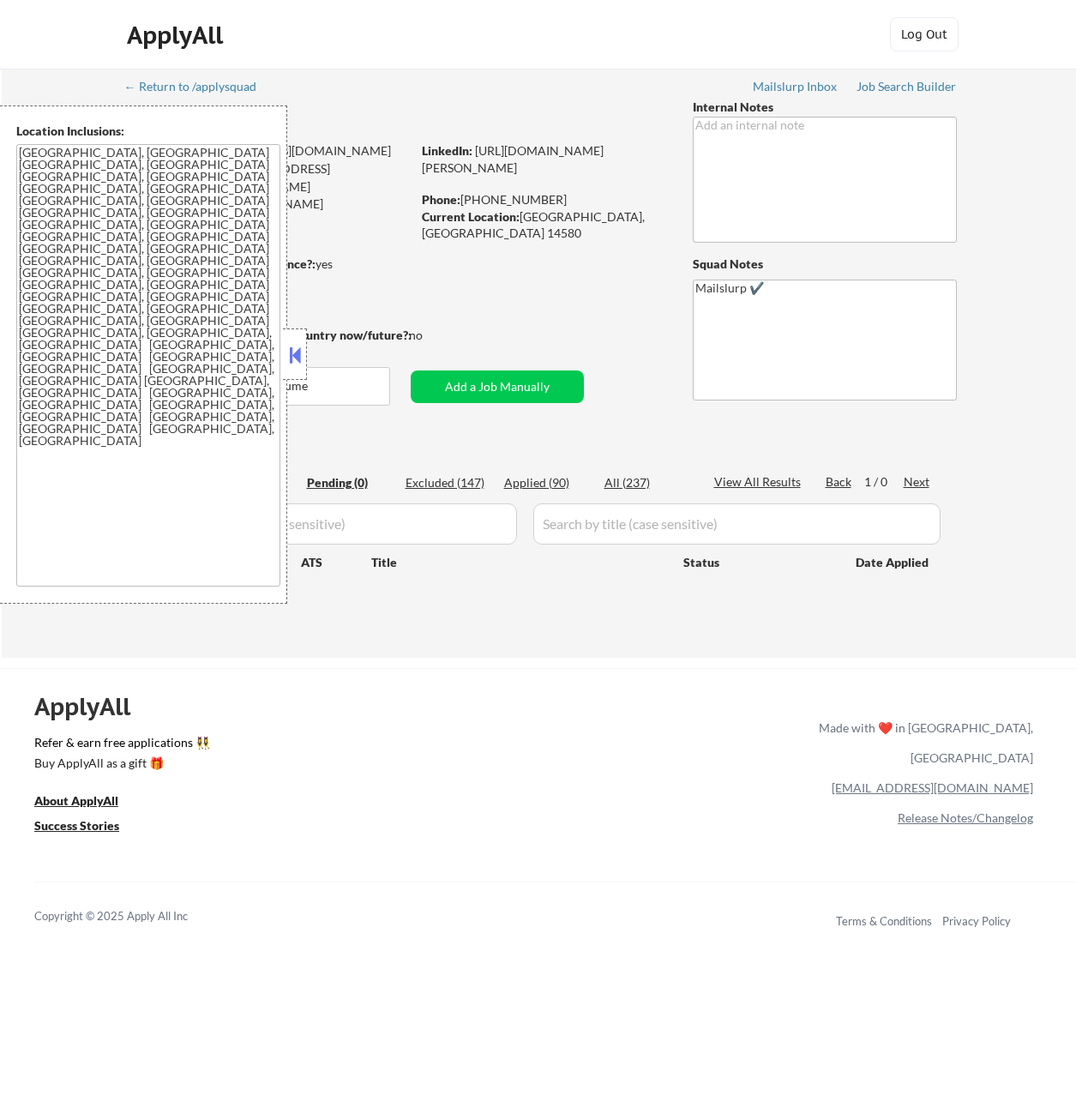
click at [290, 361] on button at bounding box center [295, 354] width 19 height 26
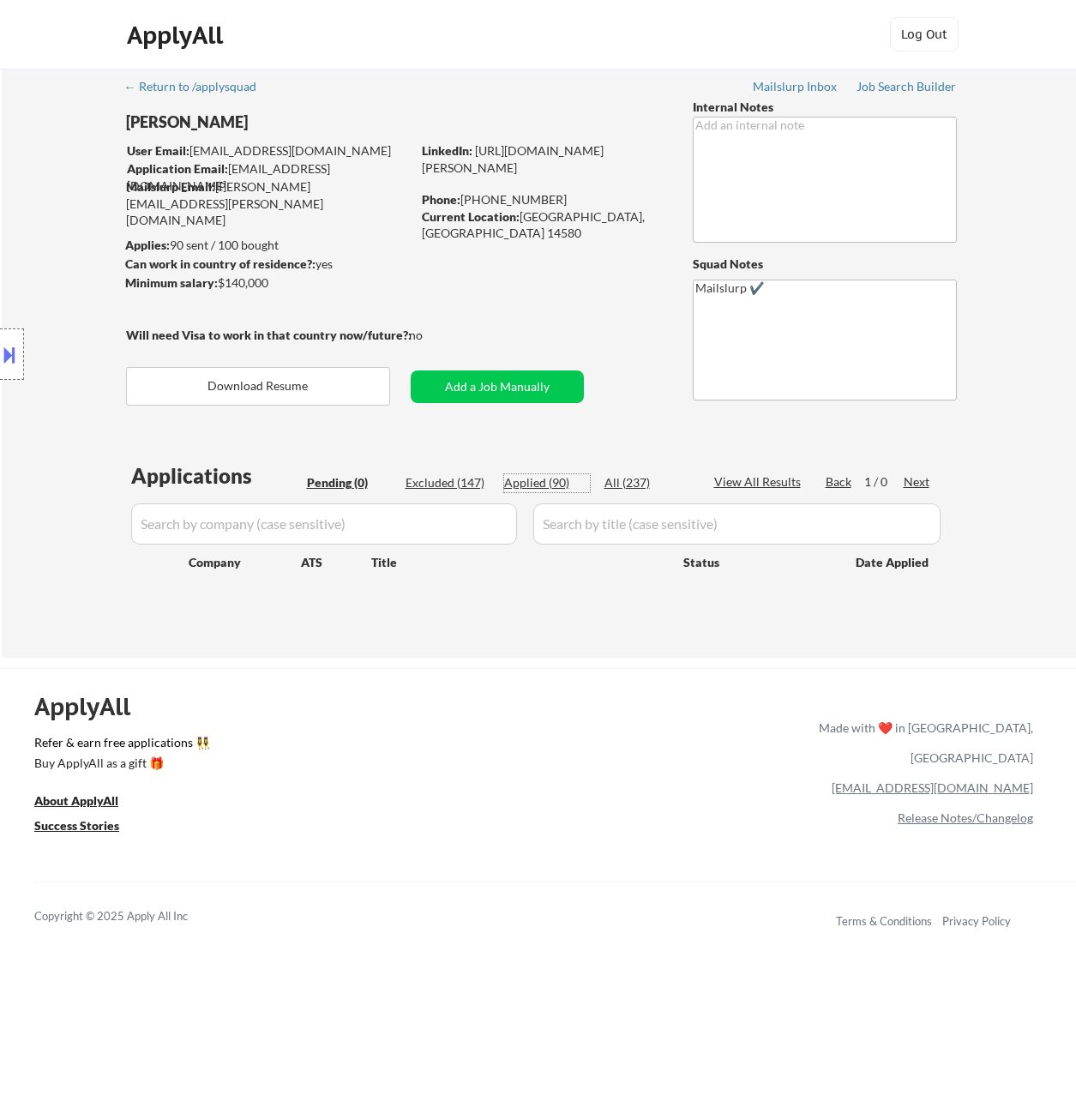
click at [551, 490] on div "Applied (90)" at bounding box center [548, 482] width 86 height 17
click at [551, 484] on div "Applied (90)" at bounding box center [548, 482] width 86 height 17
select select ""applied""
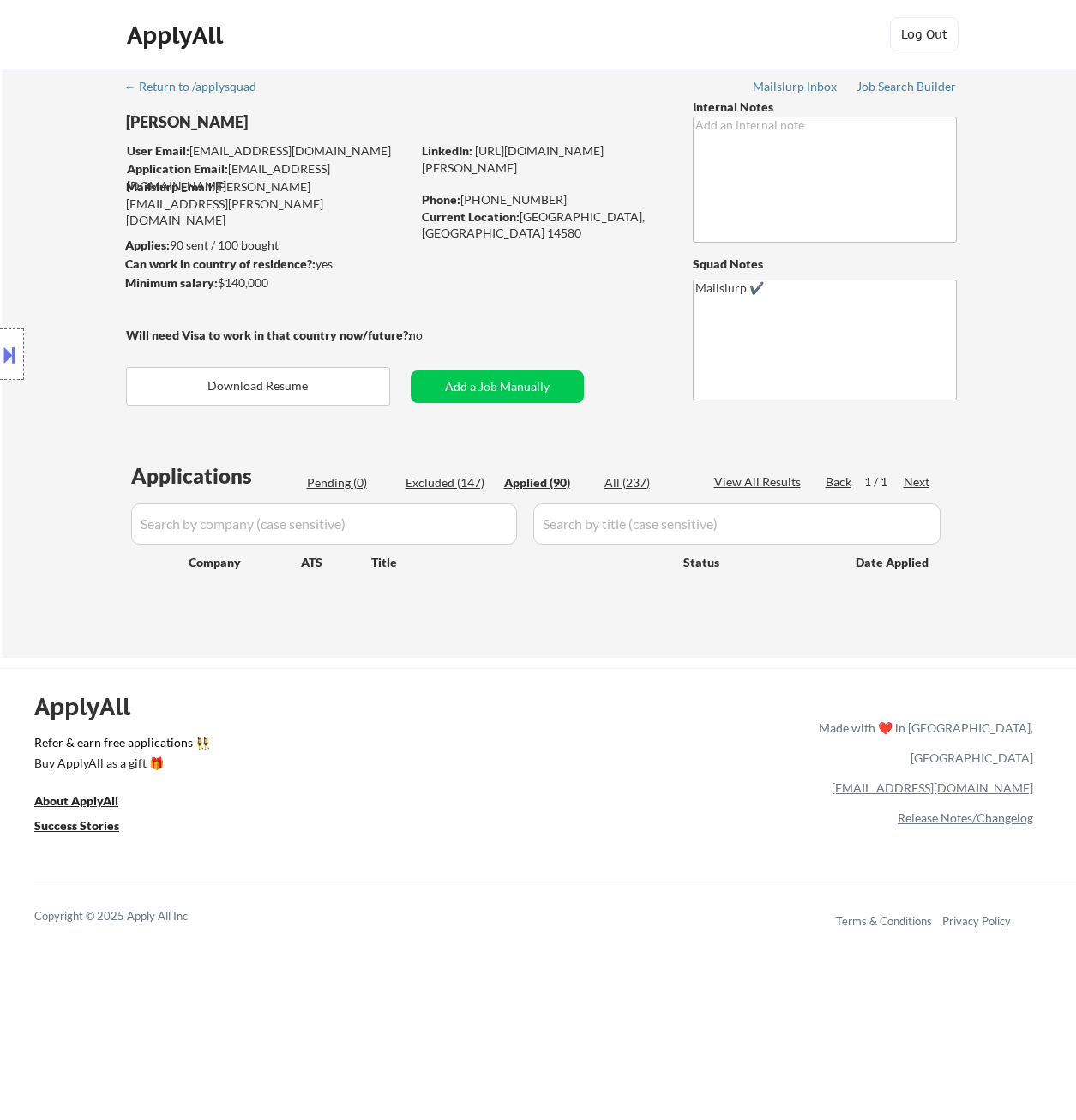
select select ""applied""
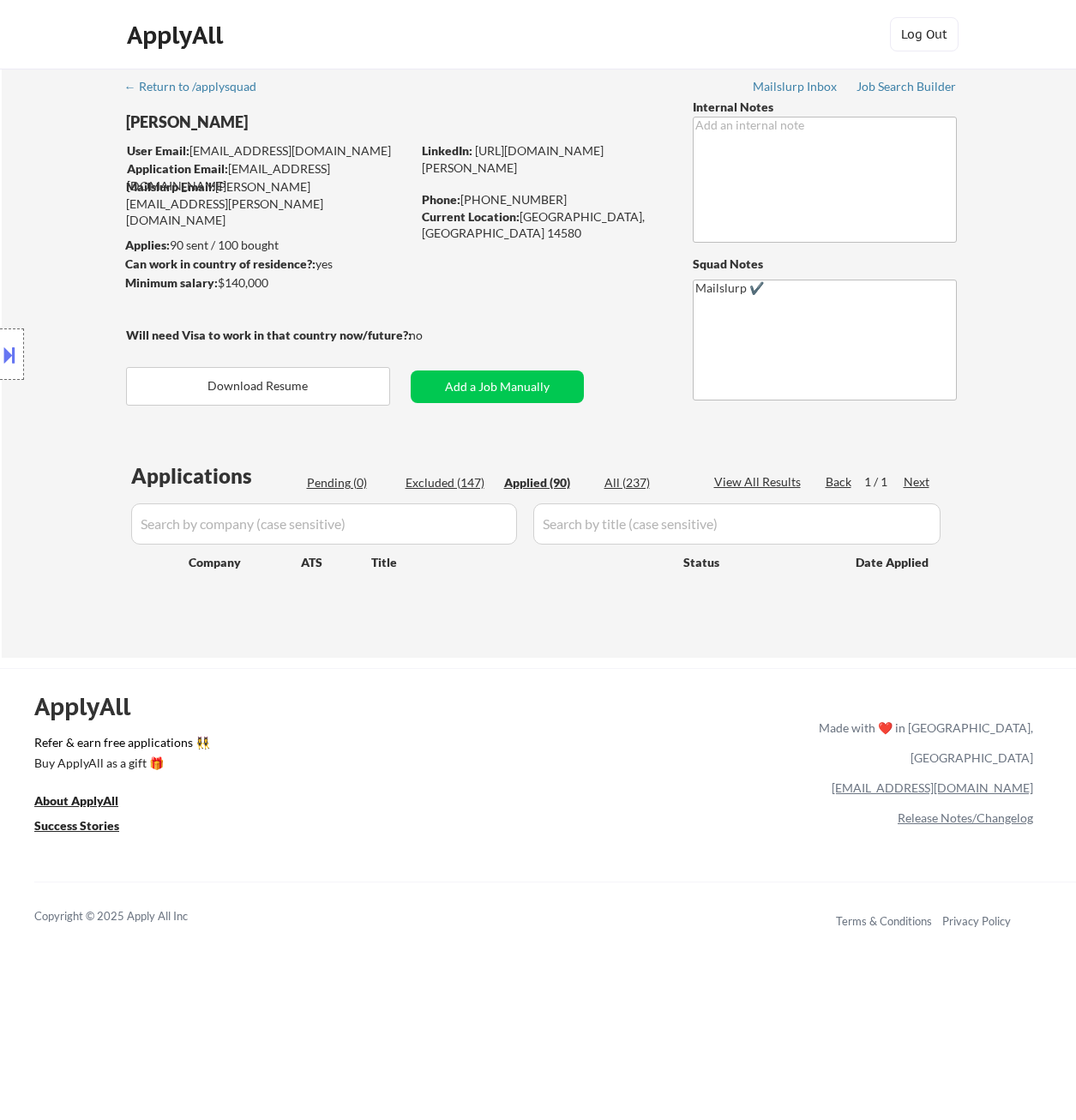
select select ""applied""
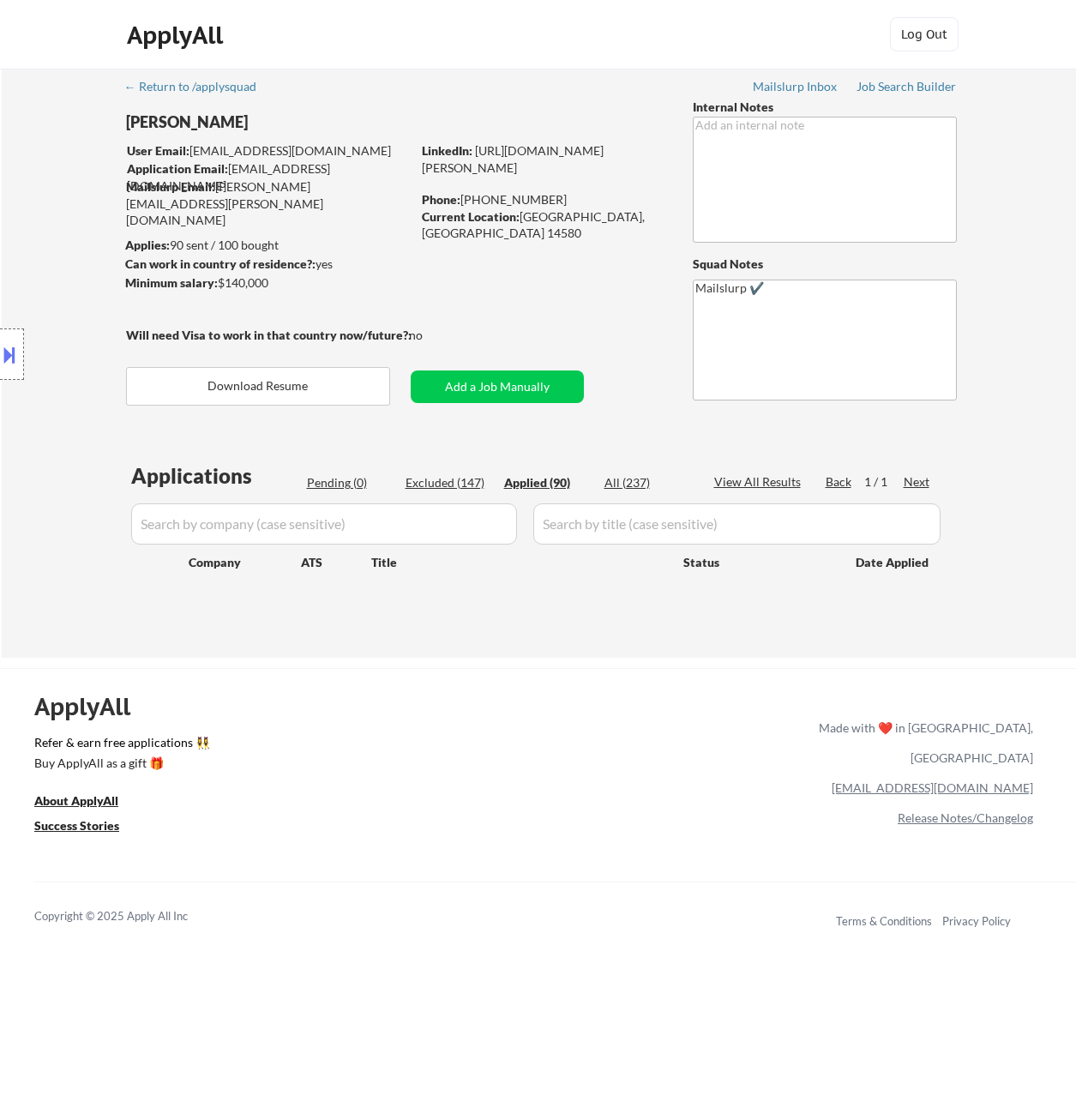
select select ""applied""
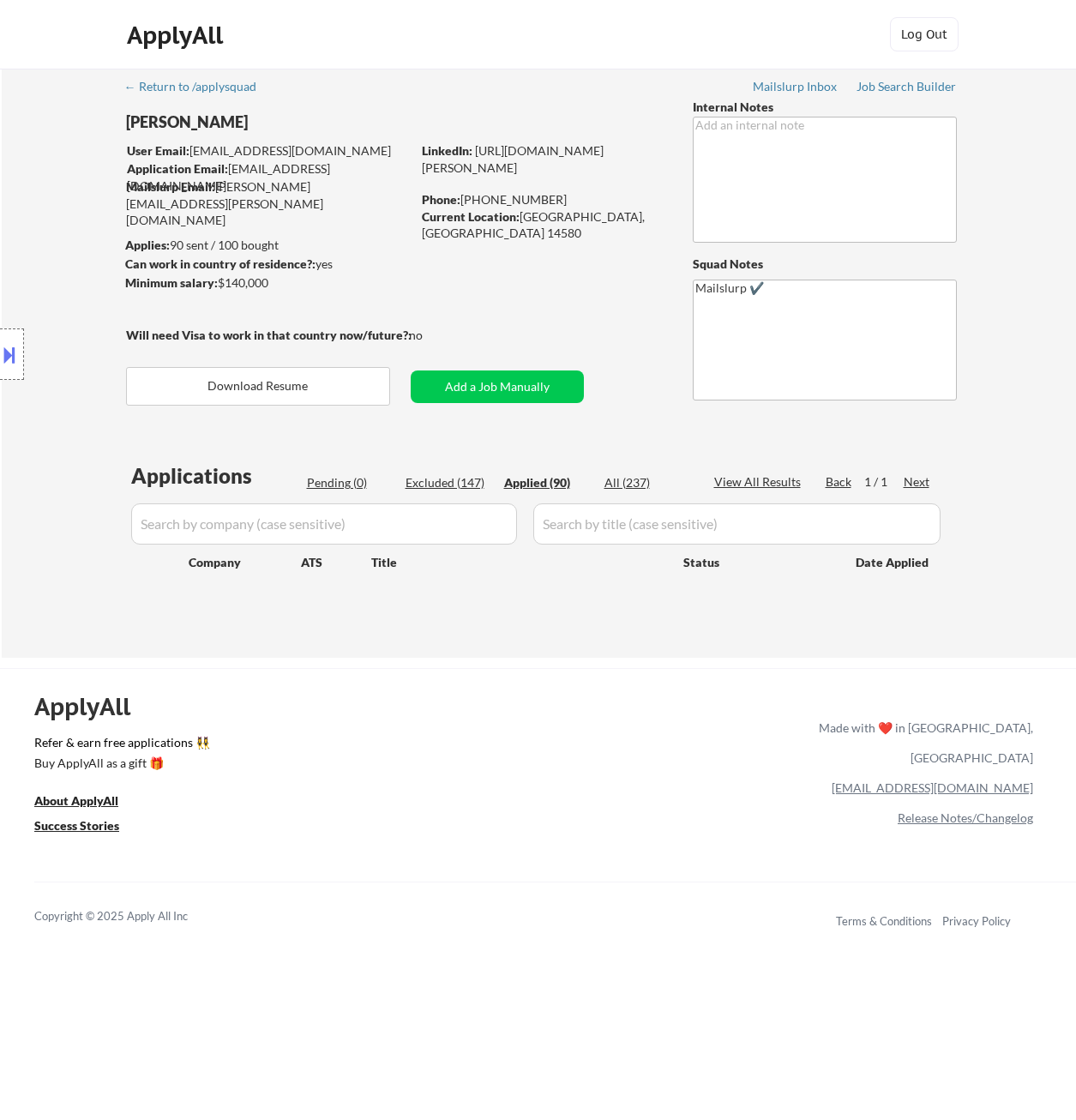
select select ""applied""
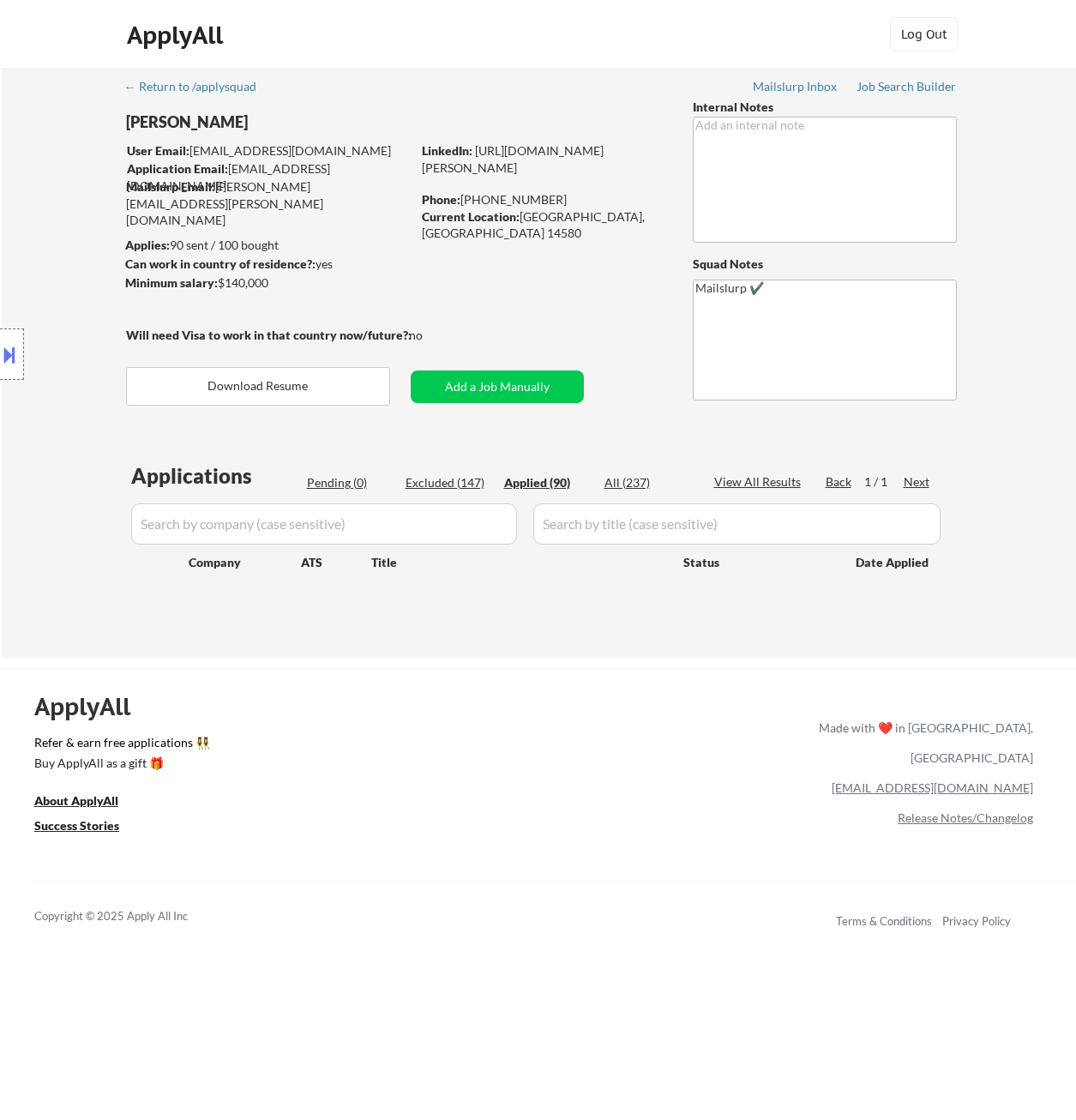
select select ""applied""
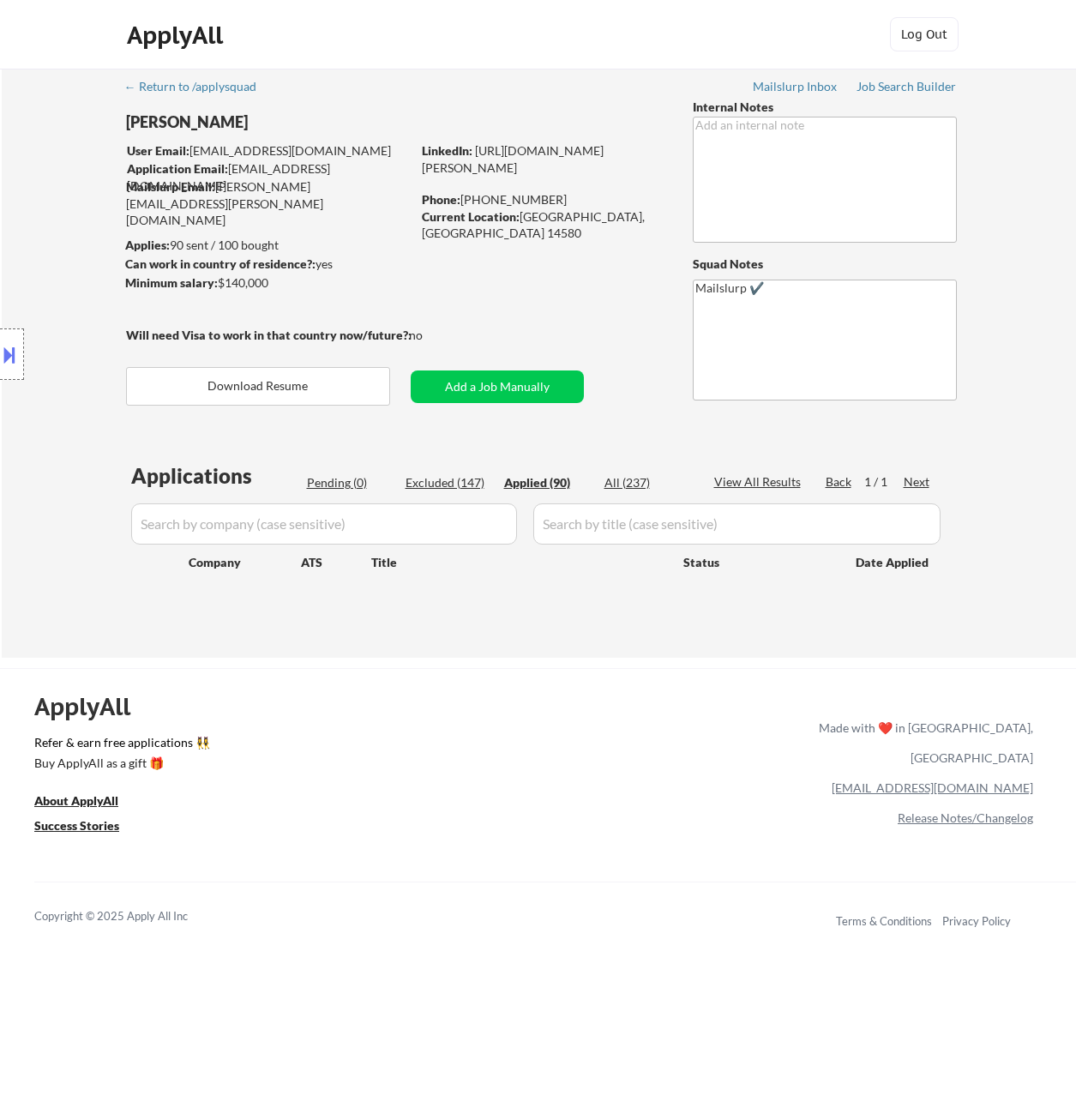
select select ""applied""
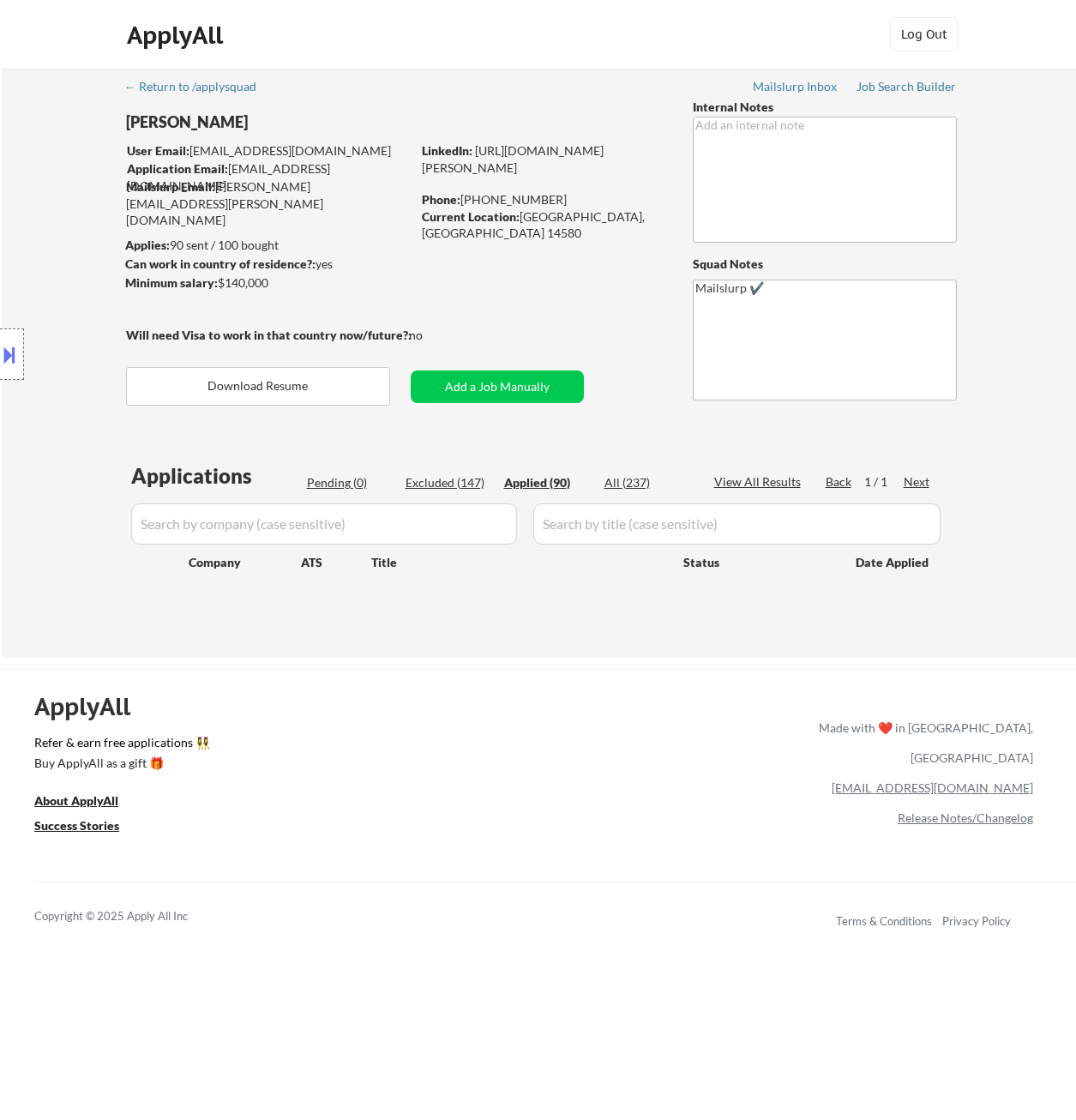
select select ""applied""
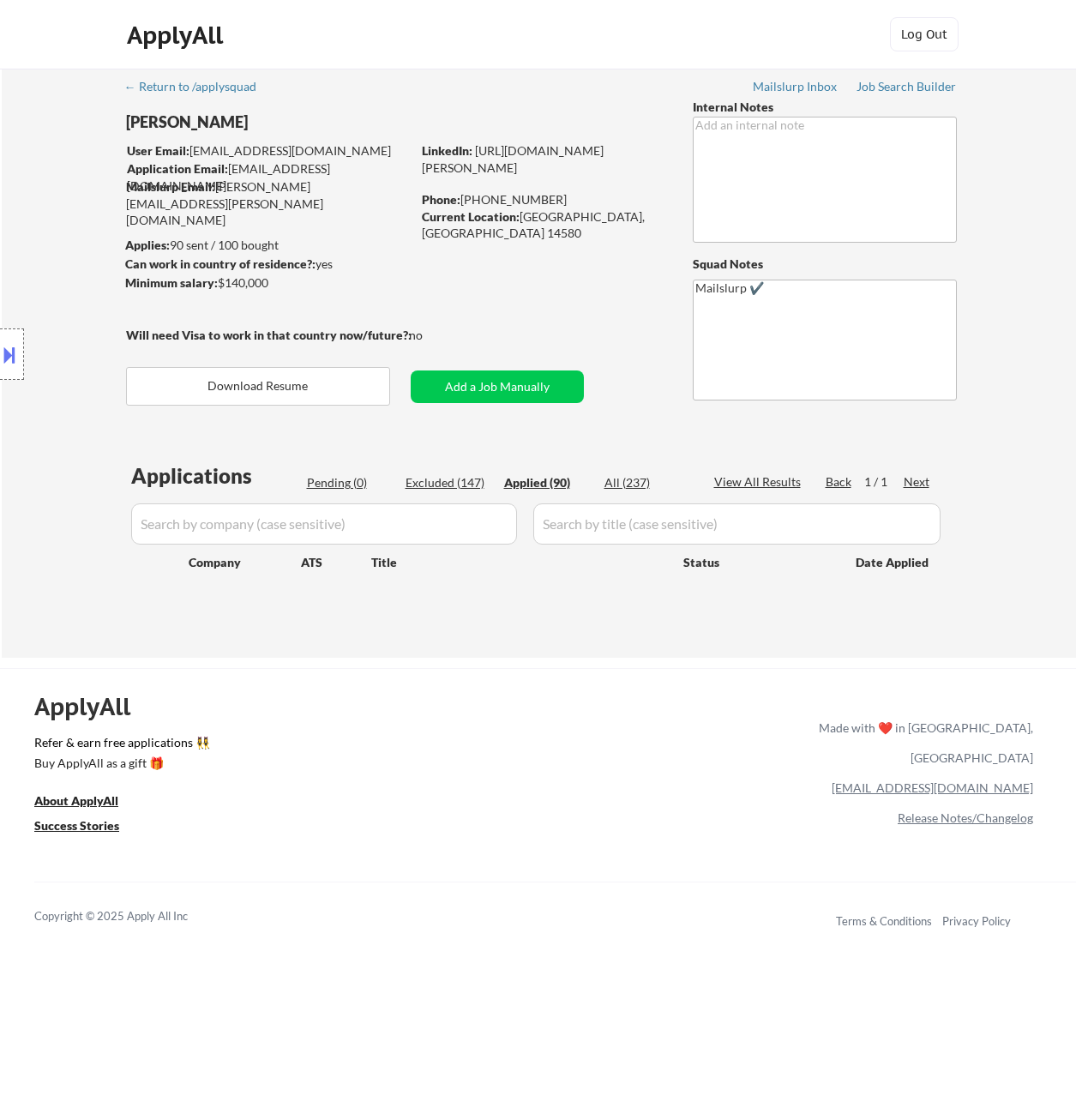
select select ""applied""
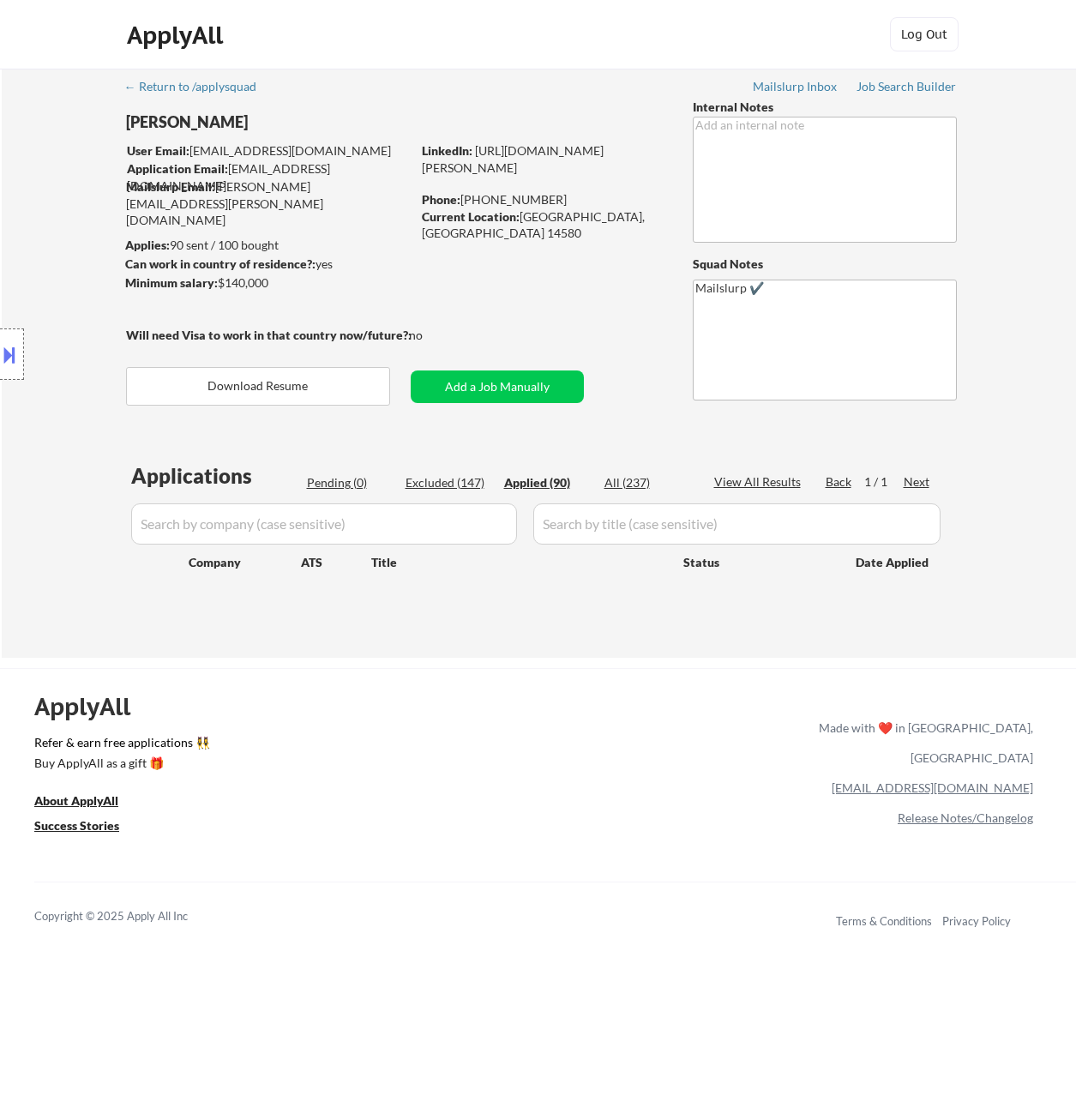
select select ""applied""
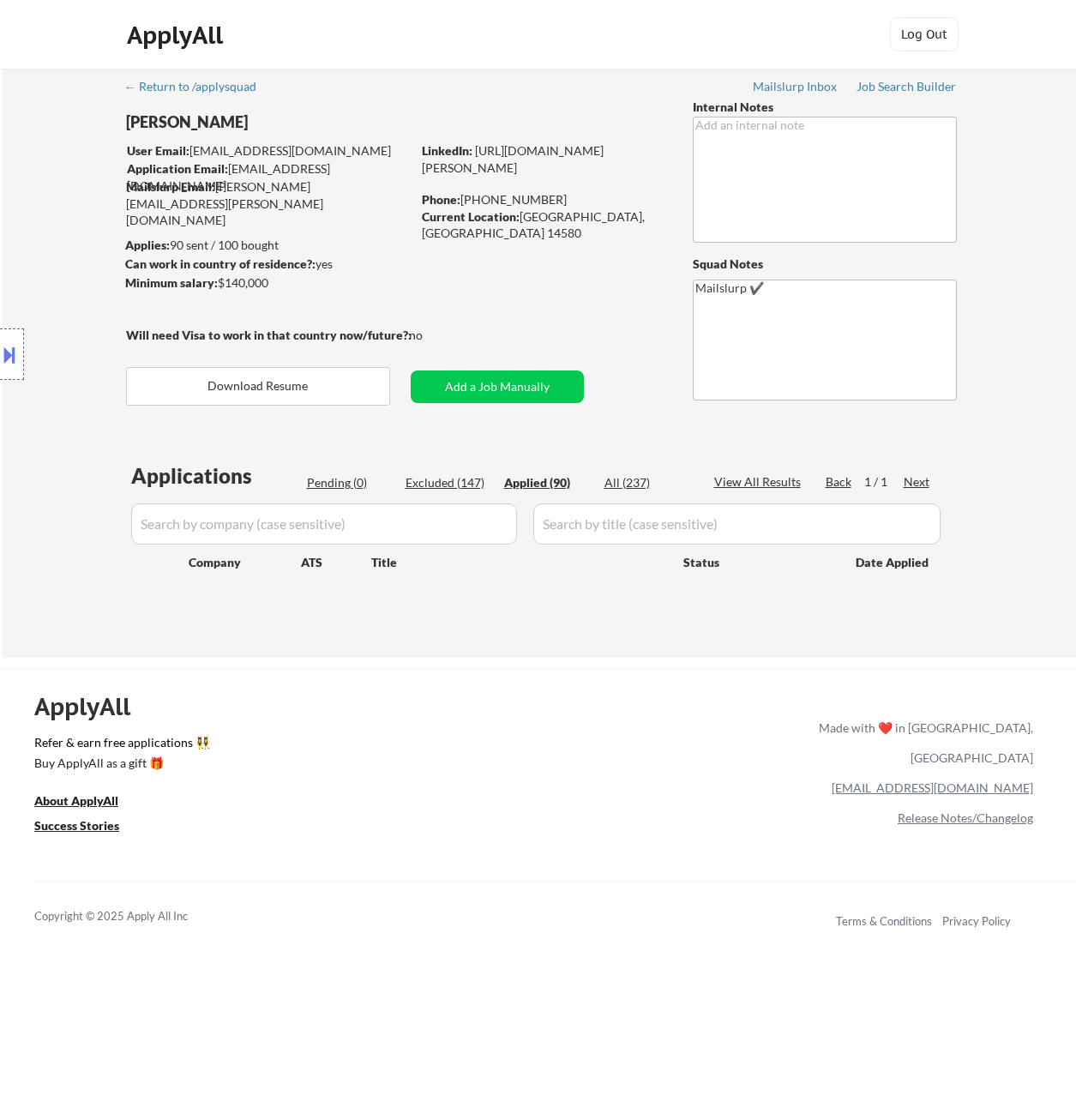
select select ""applied""
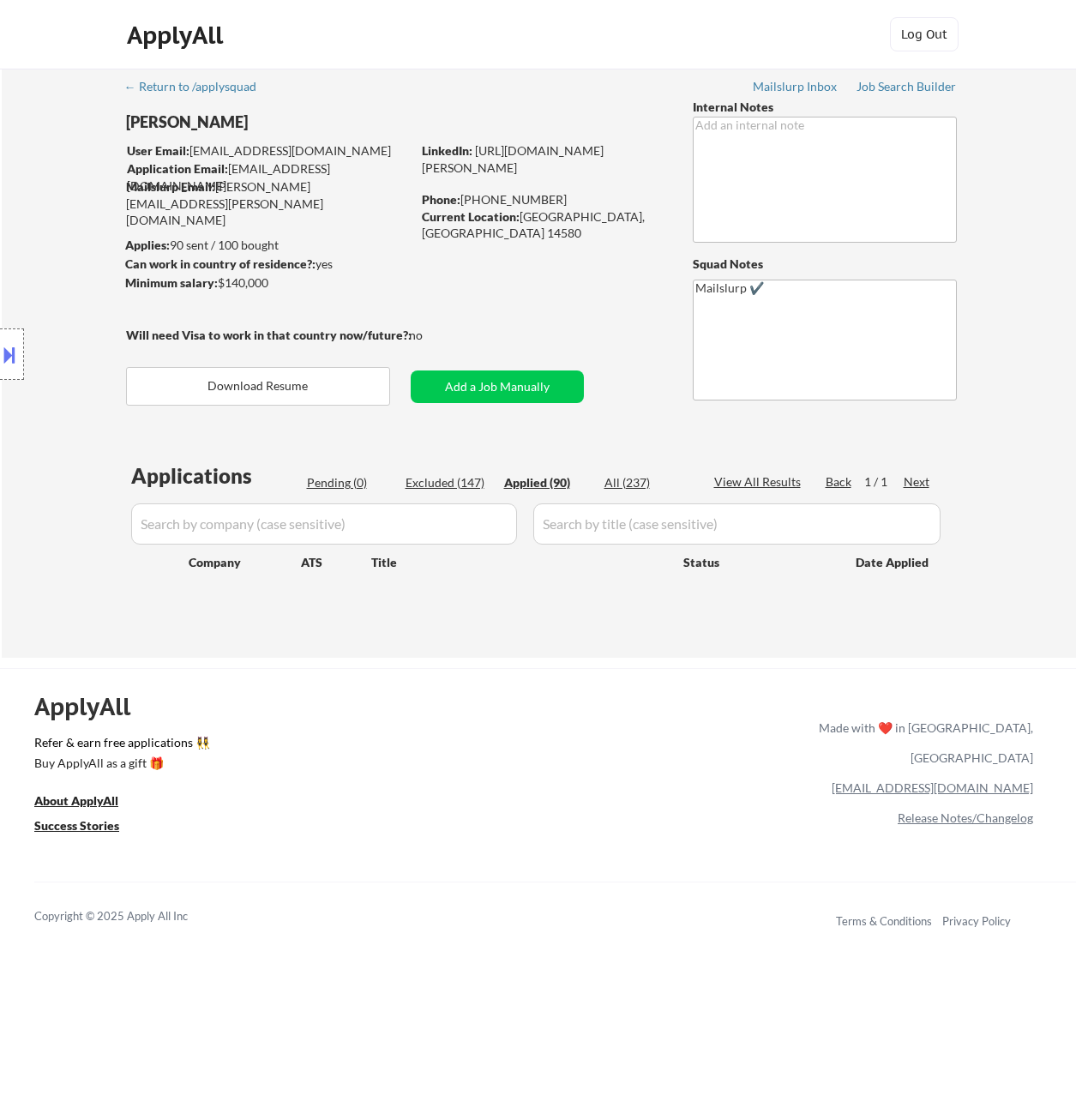
select select ""applied""
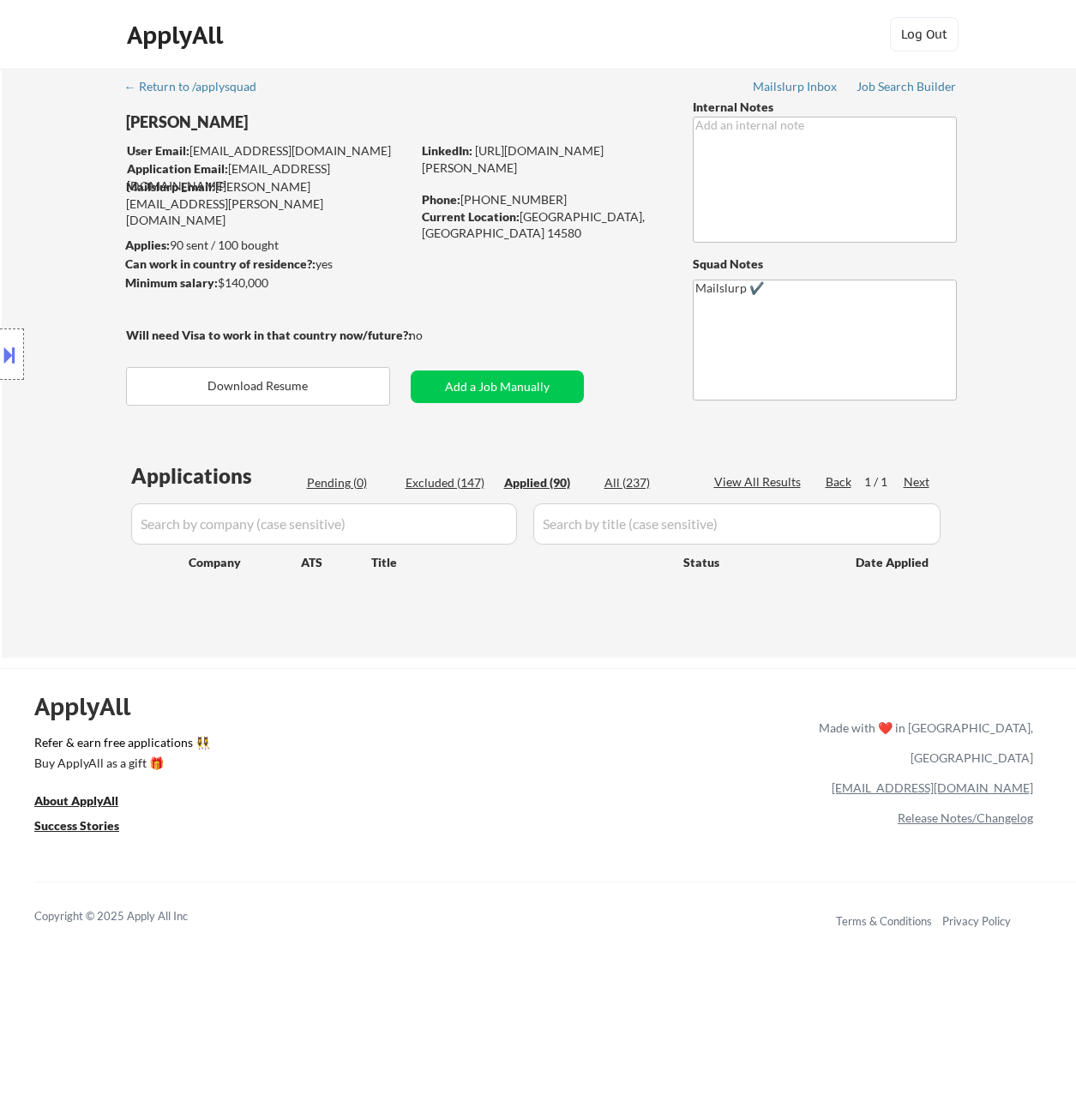
select select ""applied""
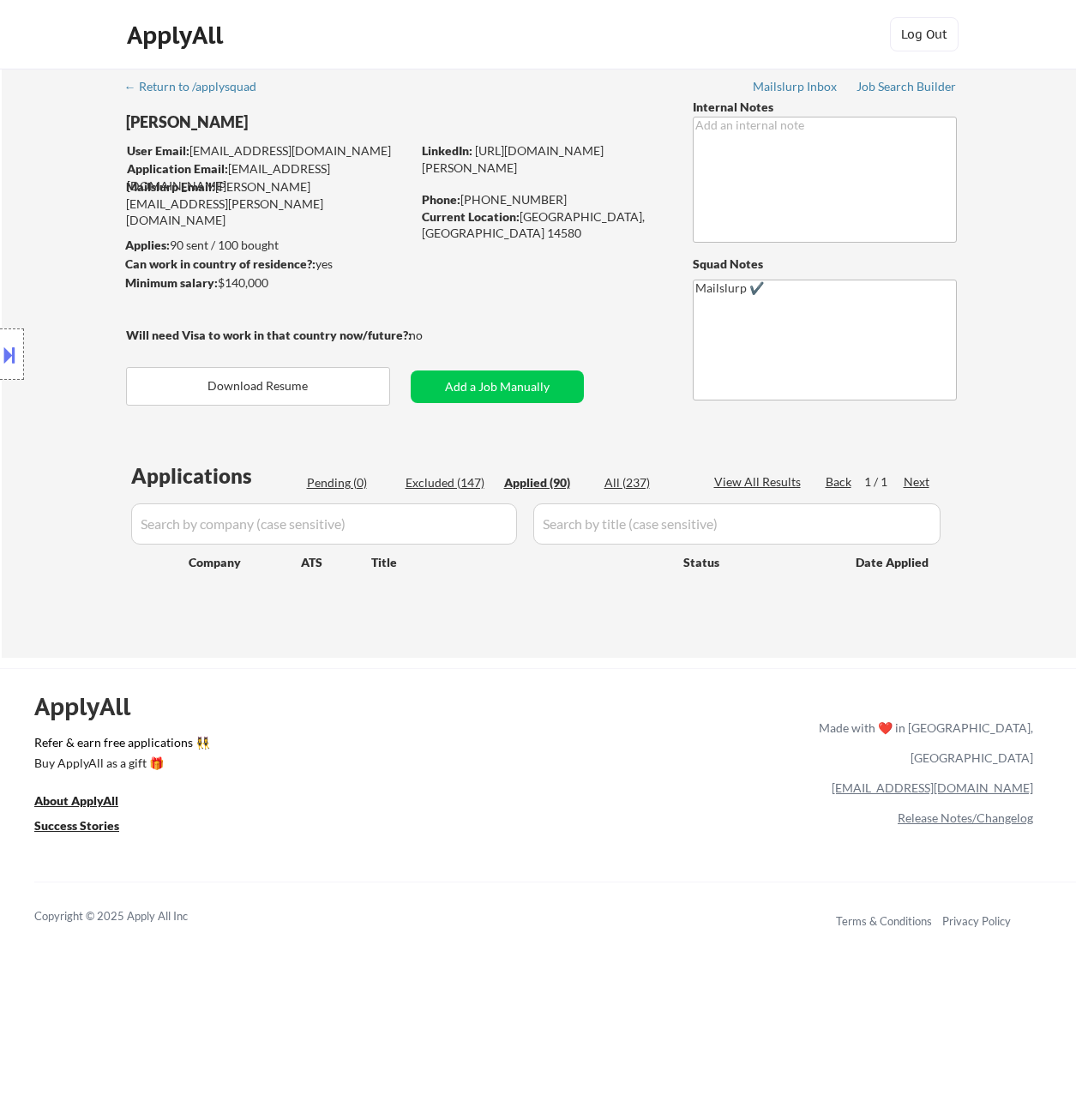
select select ""applied""
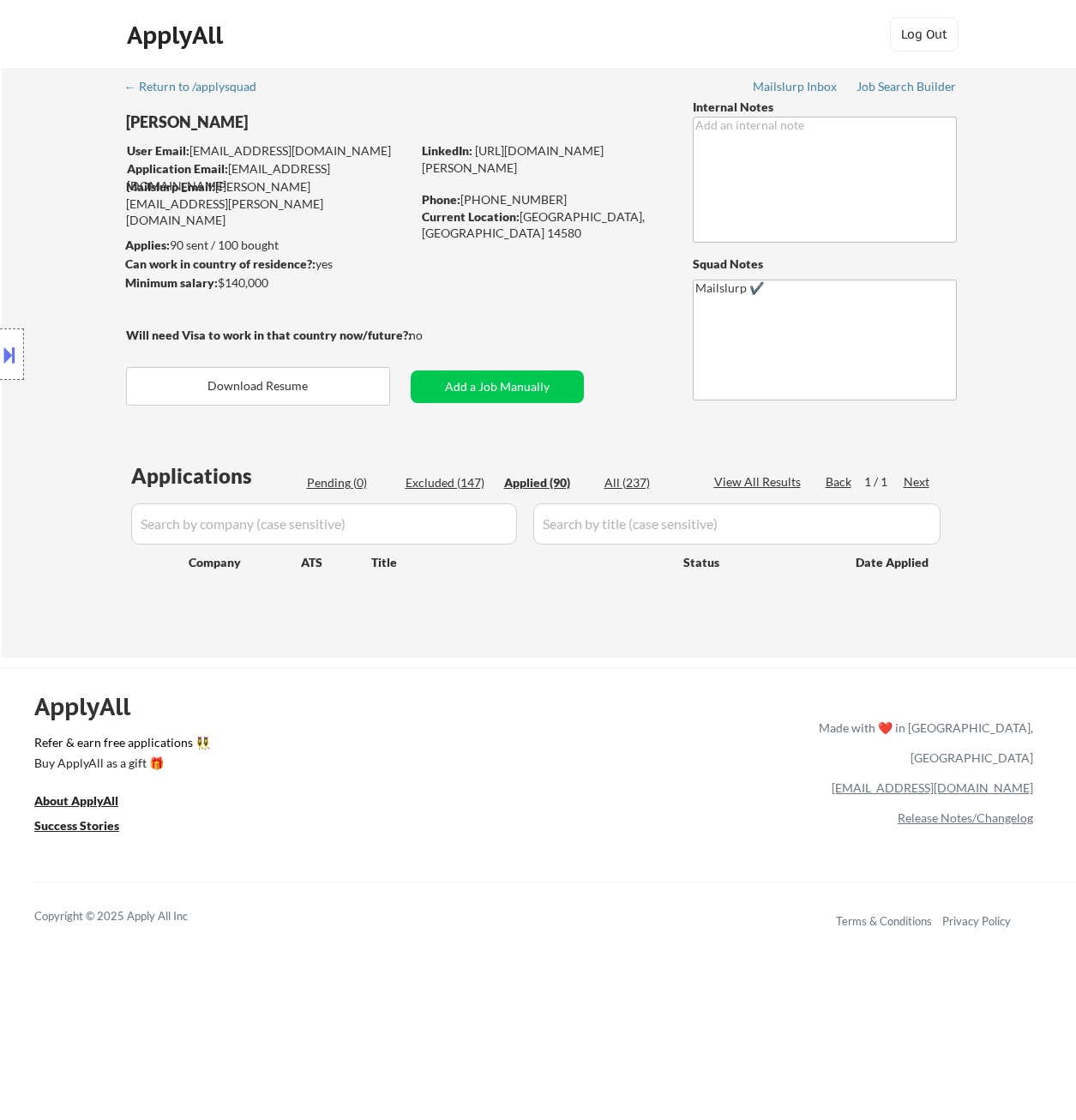
select select ""applied""
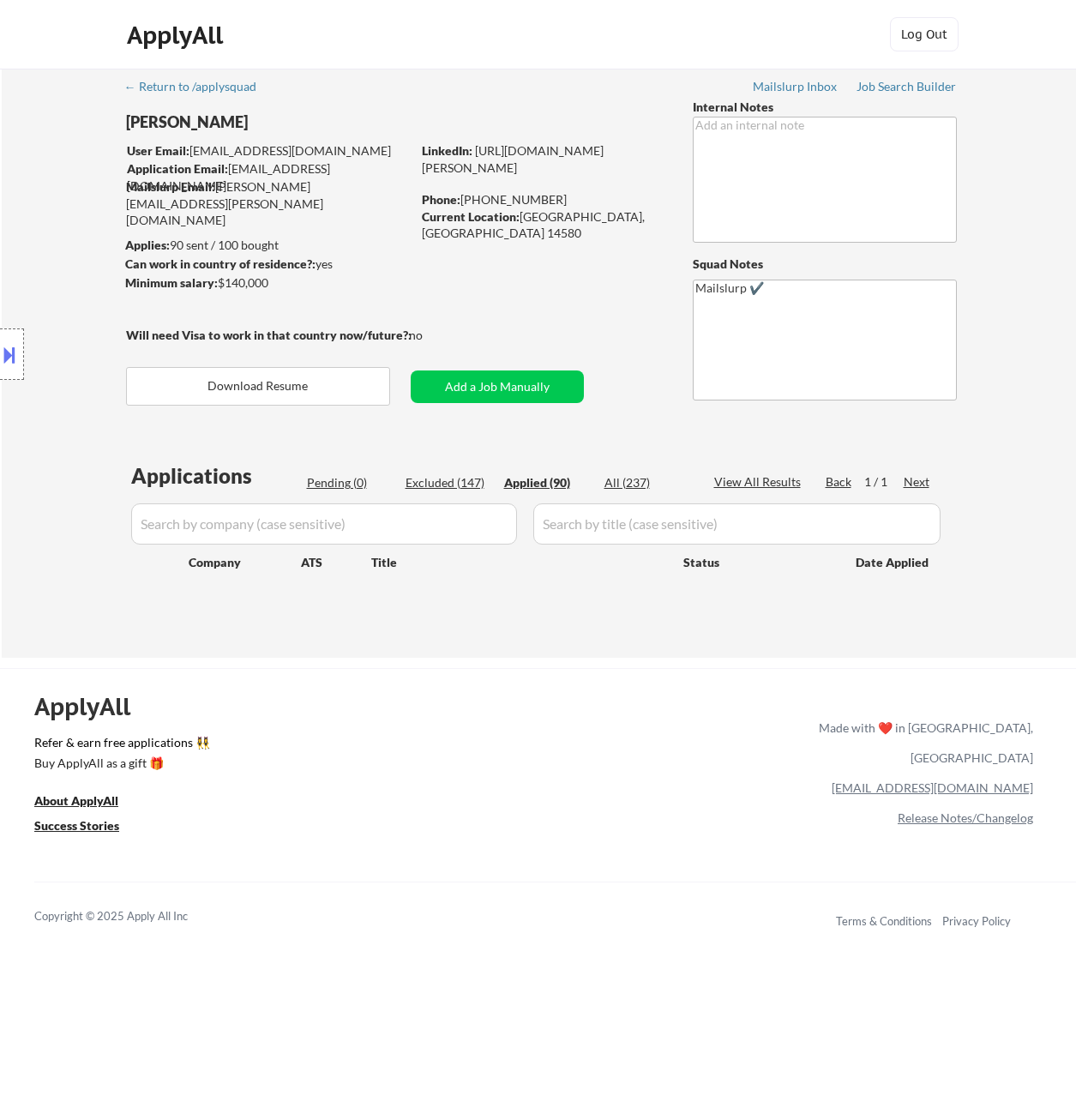
select select ""applied""
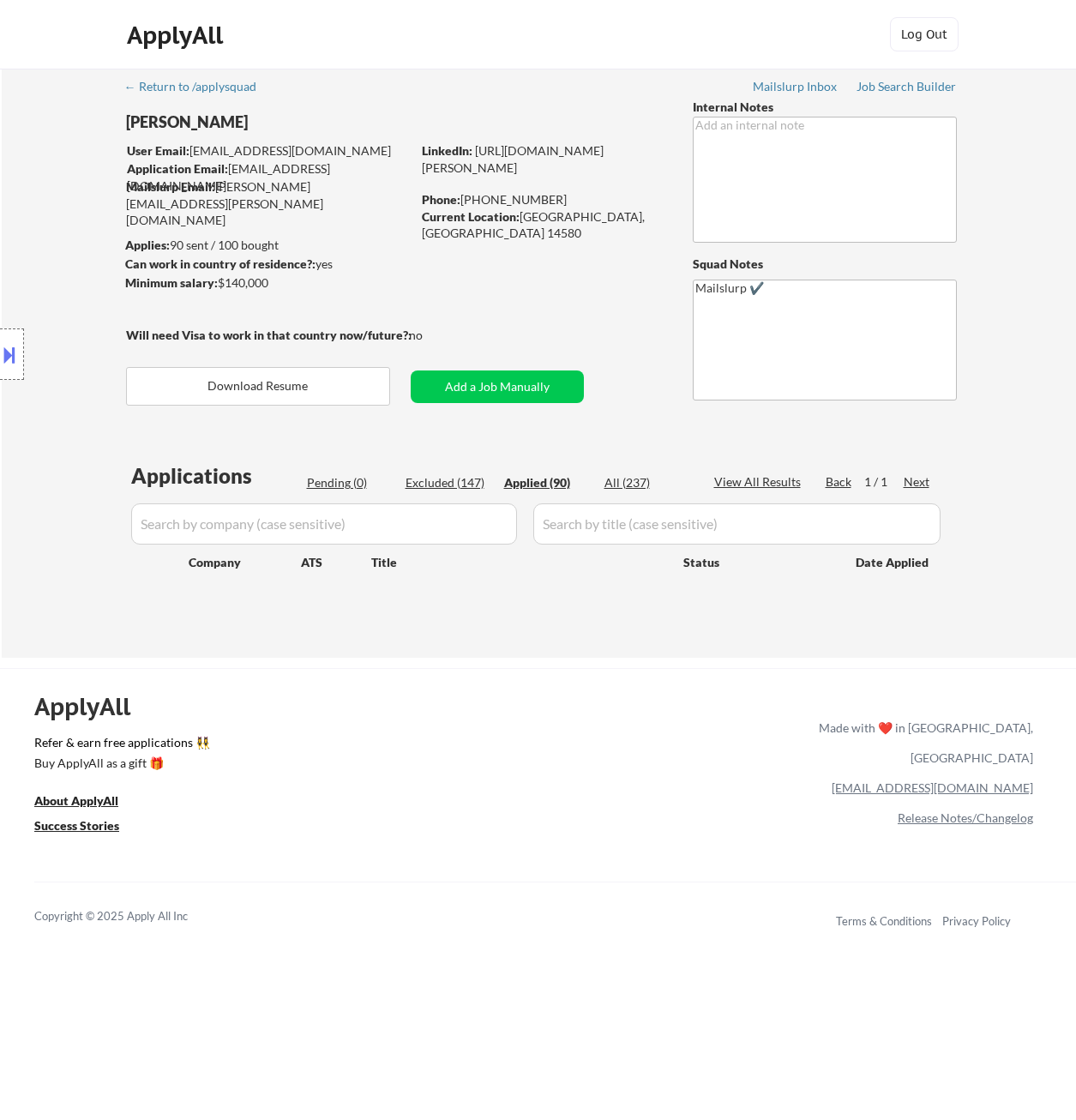
select select ""applied""
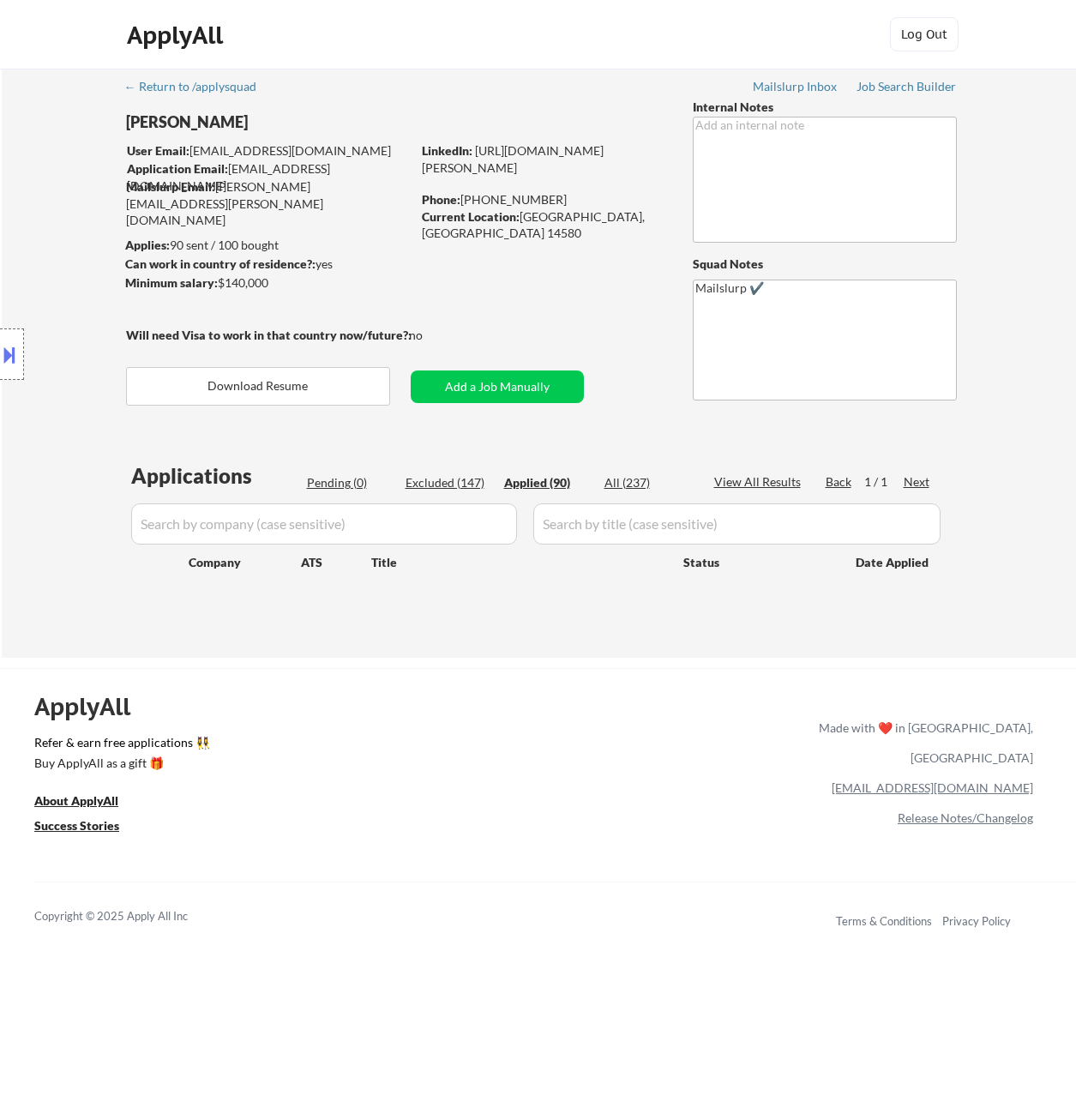
select select ""applied""
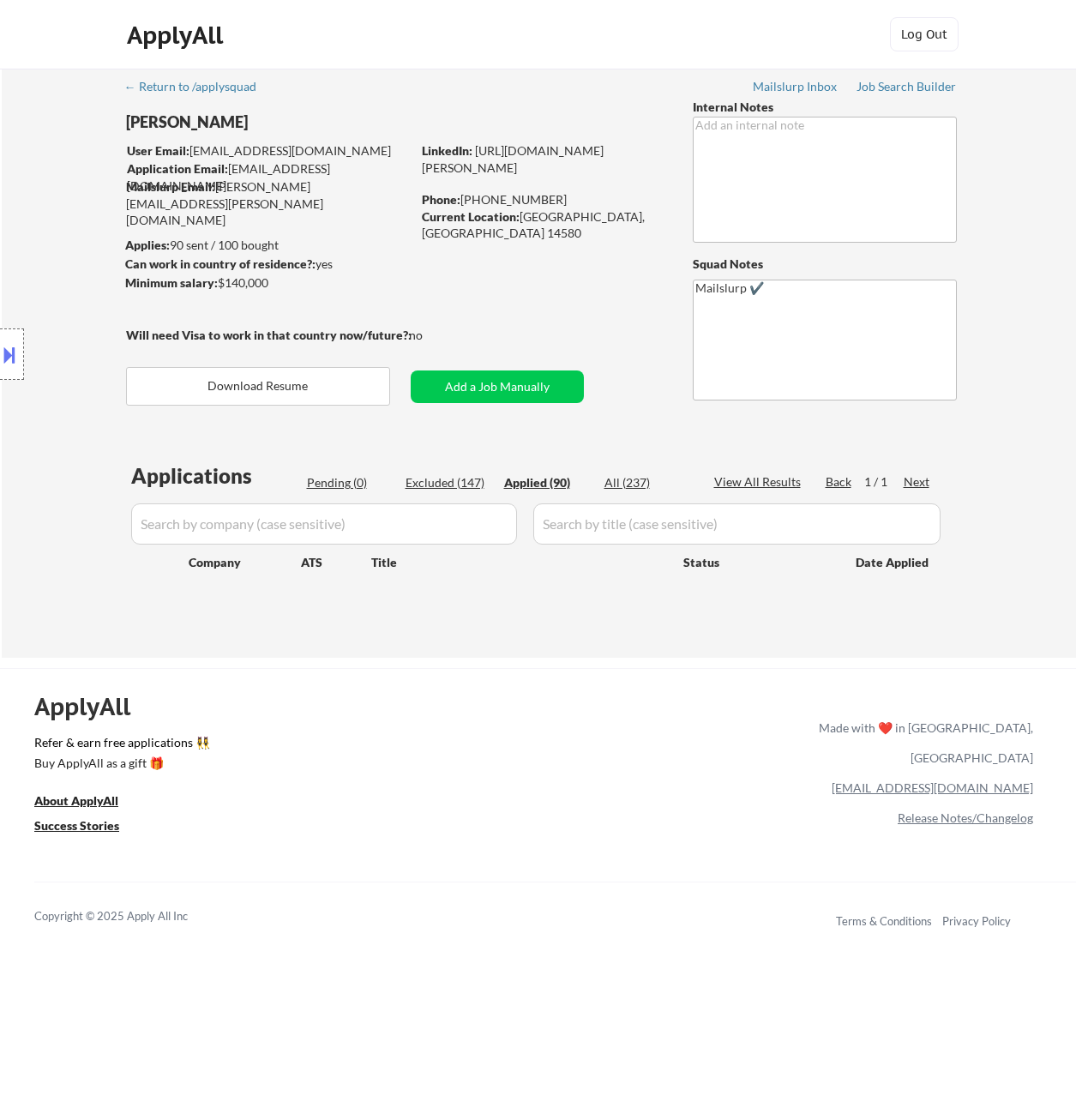
select select ""applied""
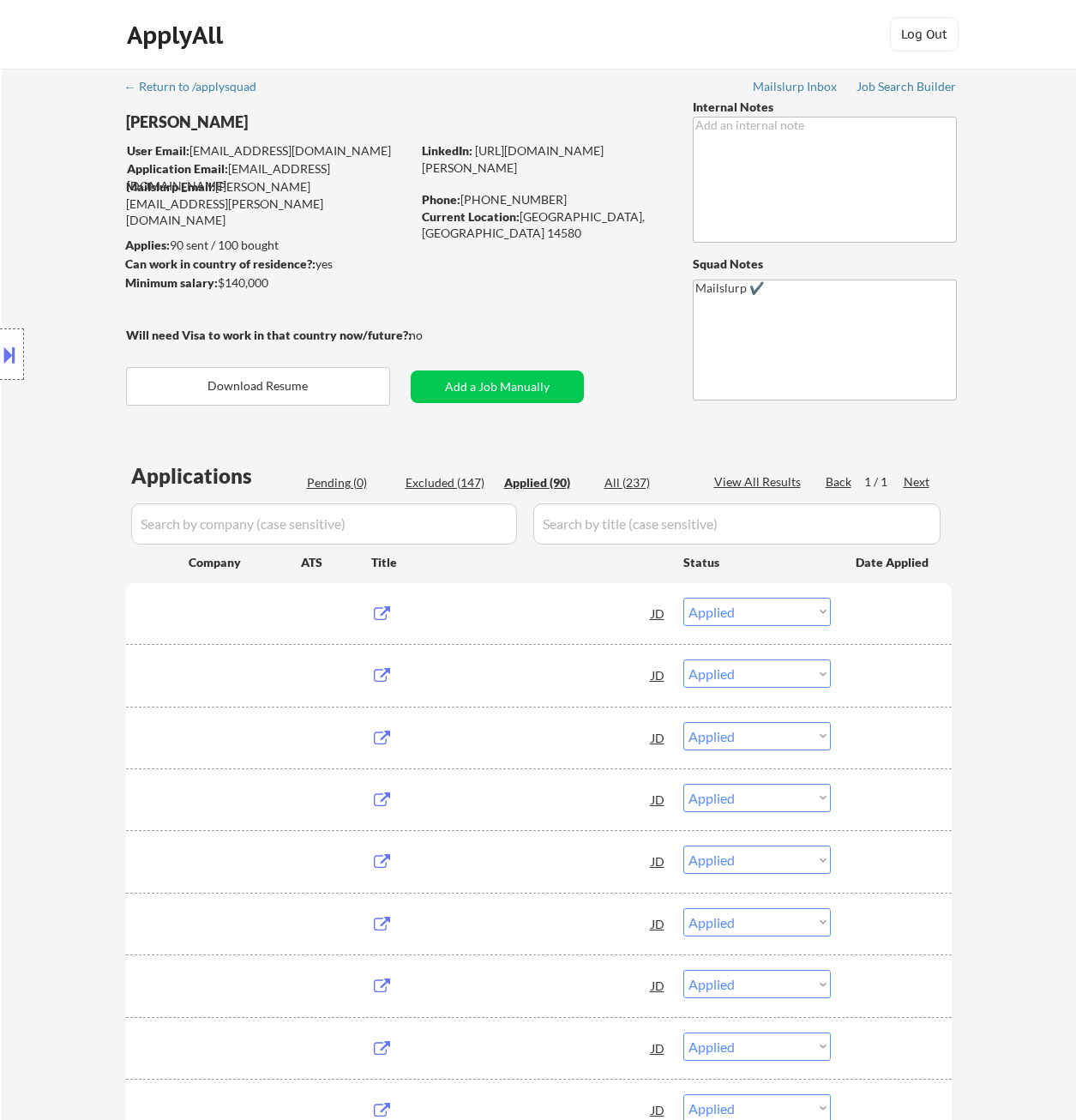
click at [559, 477] on div "Applied (90)" at bounding box center [548, 482] width 86 height 17
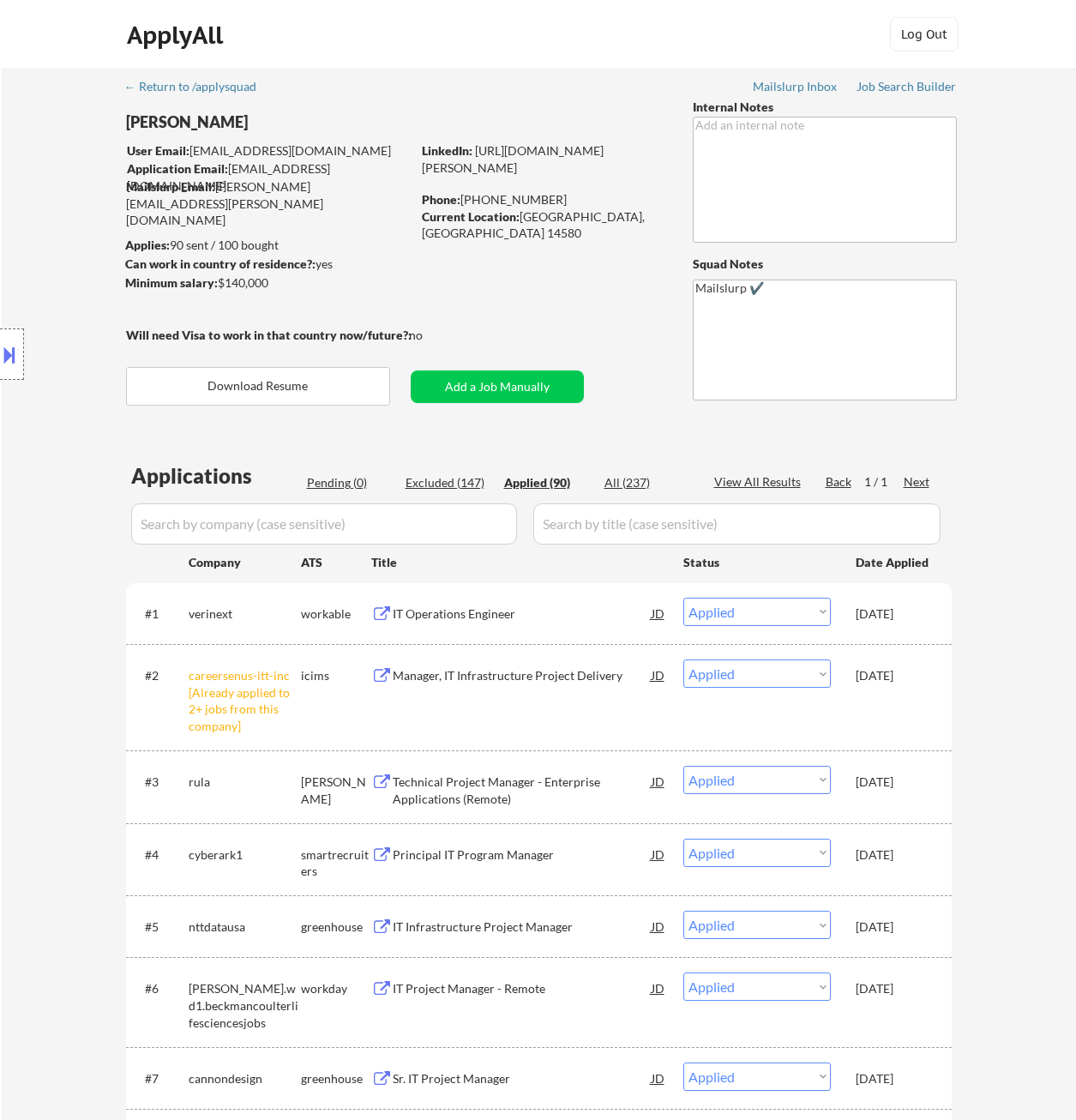
type textarea "location/titles outreach - 8/11 BM"
